Goal: Task Accomplishment & Management: Use online tool/utility

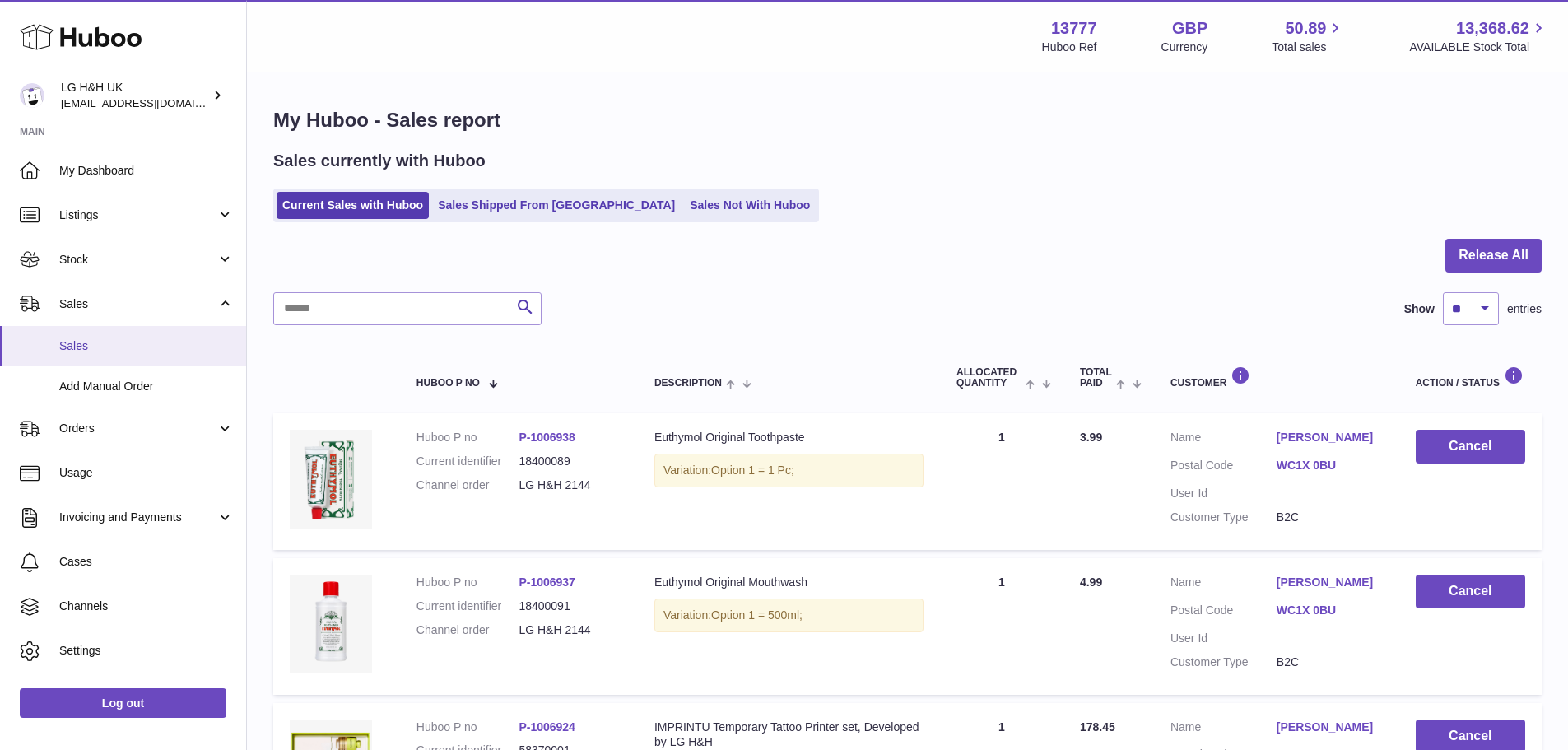
click at [102, 342] on span "Sales" at bounding box center [147, 345] width 175 height 16
click at [344, 208] on link "Current Sales with Huboo" at bounding box center [353, 205] width 152 height 27
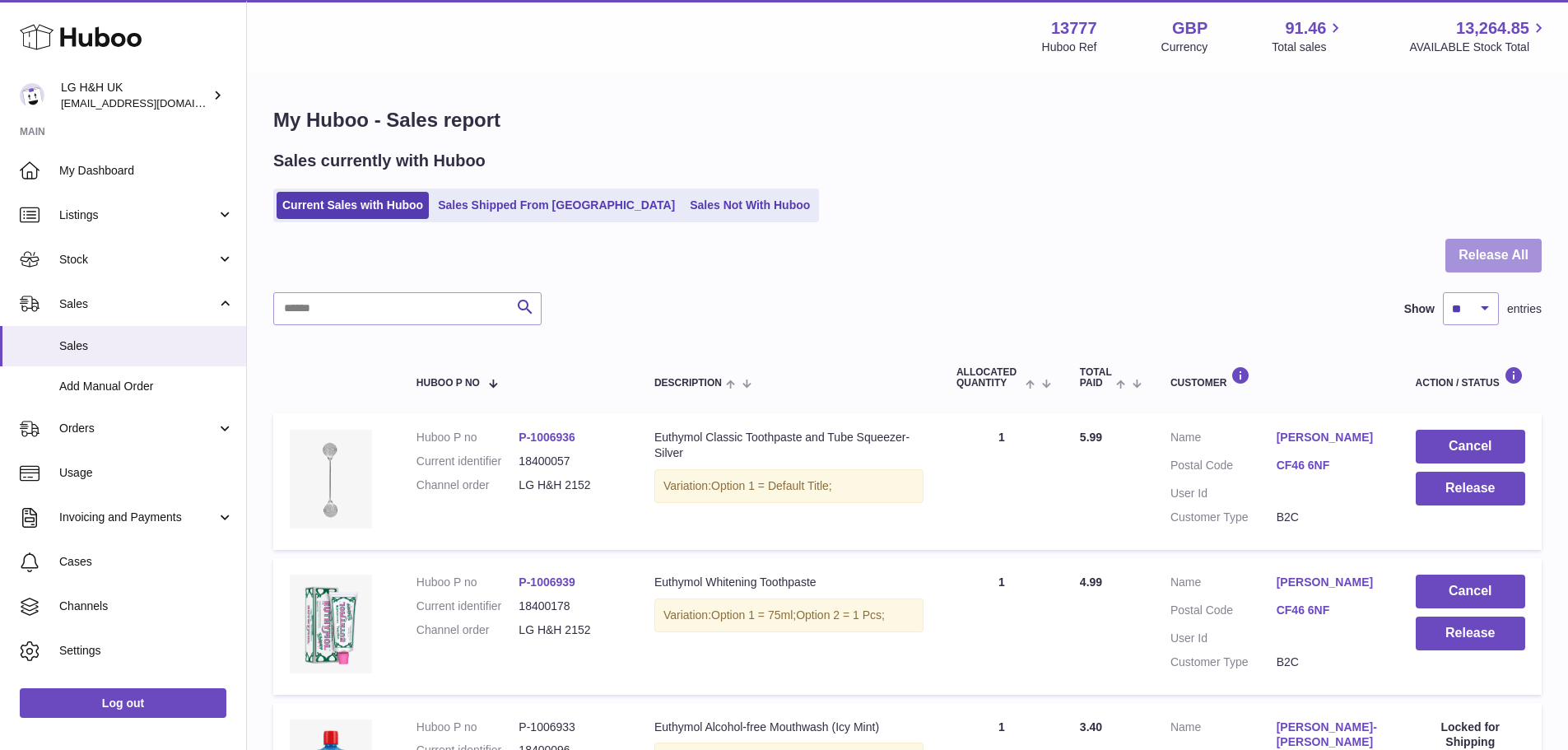
click at [1481, 252] on button "Release All" at bounding box center [1493, 255] width 96 height 34
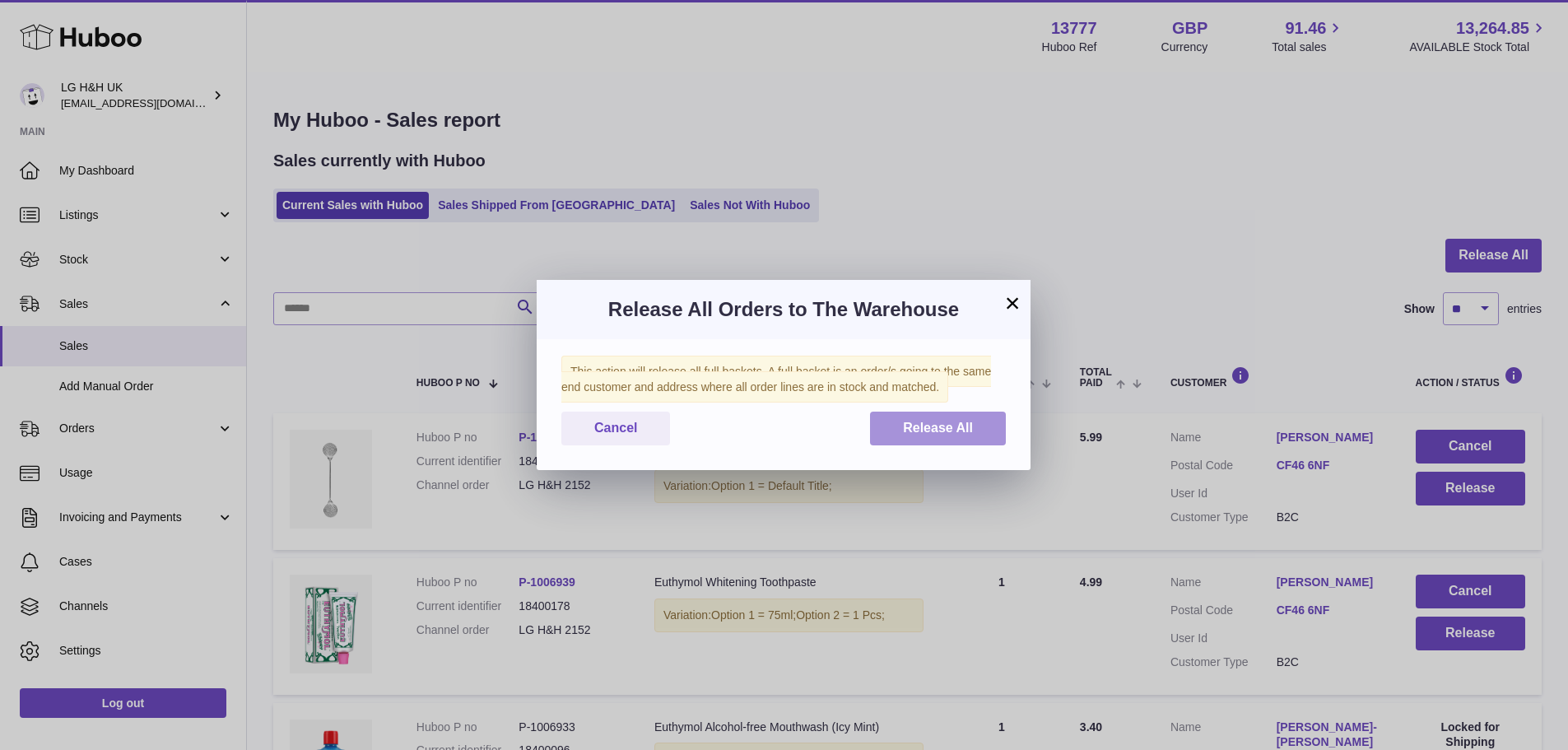
click at [974, 424] on button "Release All" at bounding box center [938, 428] width 136 height 34
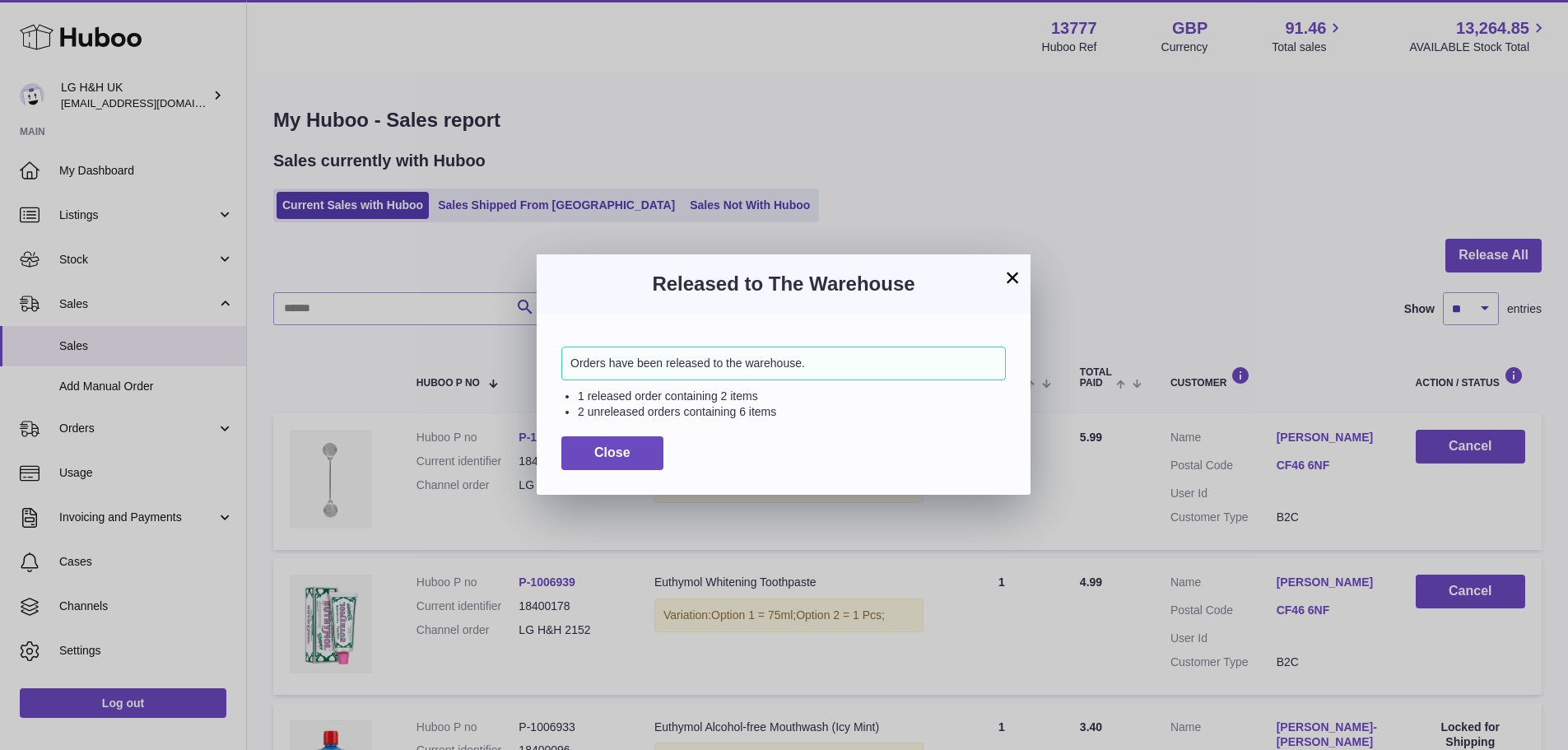
click at [1018, 278] on button "×" at bounding box center [1013, 278] width 20 height 20
